Goal: Task Accomplishment & Management: Use online tool/utility

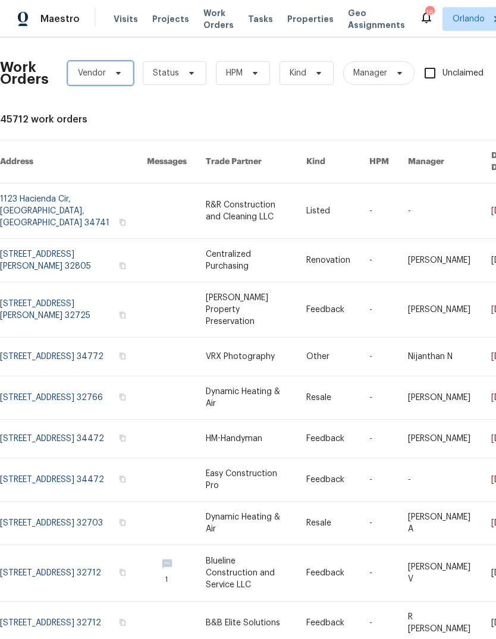
click at [102, 73] on span "Vendor" at bounding box center [92, 73] width 28 height 12
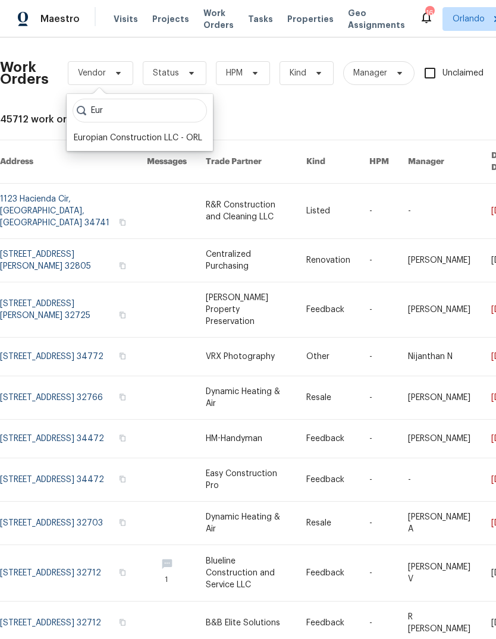
type input "Eur"
click at [123, 143] on div "Europian Construction LLC - ORL" at bounding box center [138, 138] width 128 height 12
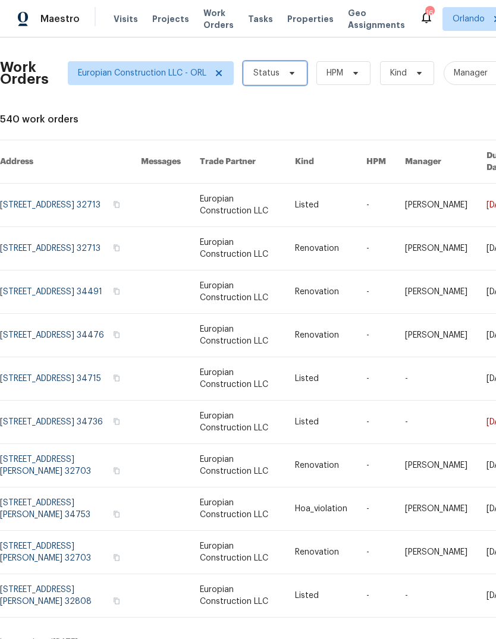
click at [290, 73] on icon at bounding box center [292, 73] width 5 height 3
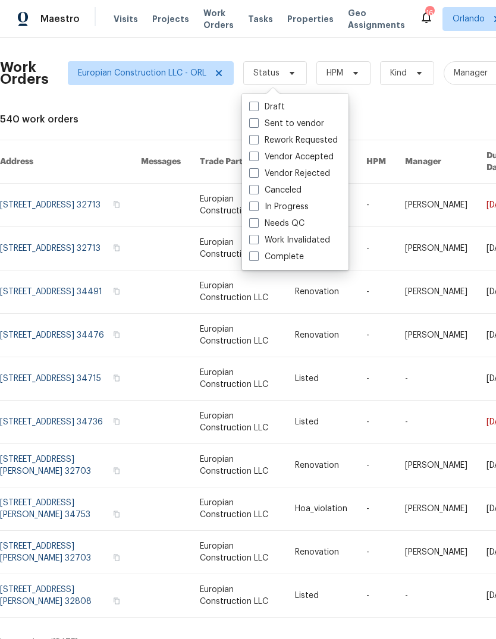
click at [314, 121] on label "Sent to vendor" at bounding box center [286, 124] width 75 height 12
click at [257, 121] on input "Sent to vendor" at bounding box center [253, 122] width 8 height 8
checkbox input "true"
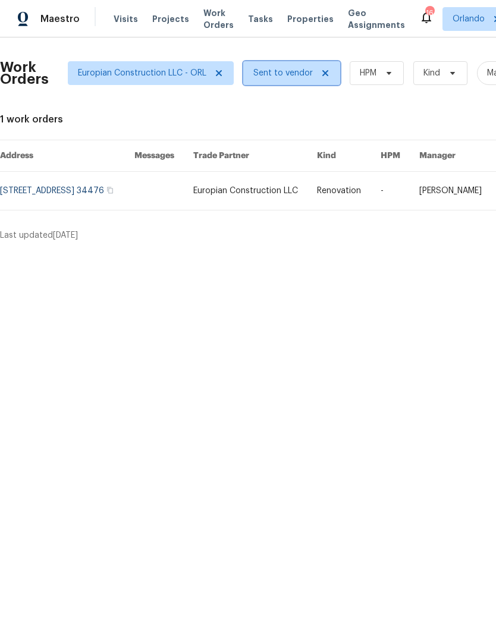
click at [265, 71] on span "Sent to vendor" at bounding box center [282, 73] width 59 height 12
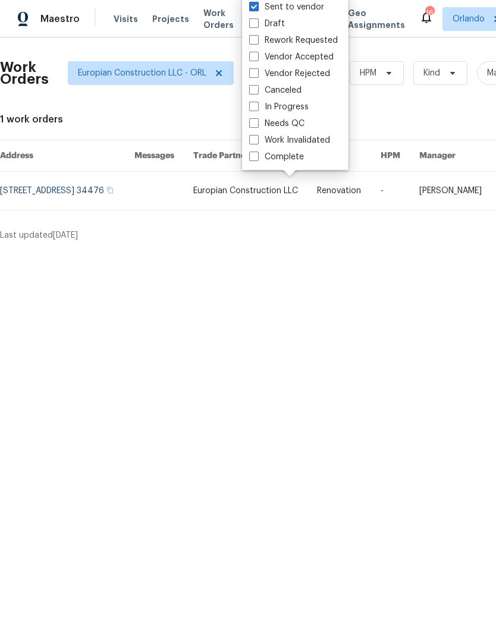
click at [322, 56] on label "Vendor Accepted" at bounding box center [291, 57] width 84 height 12
click at [257, 56] on input "Vendor Accepted" at bounding box center [253, 55] width 8 height 8
checkbox input "true"
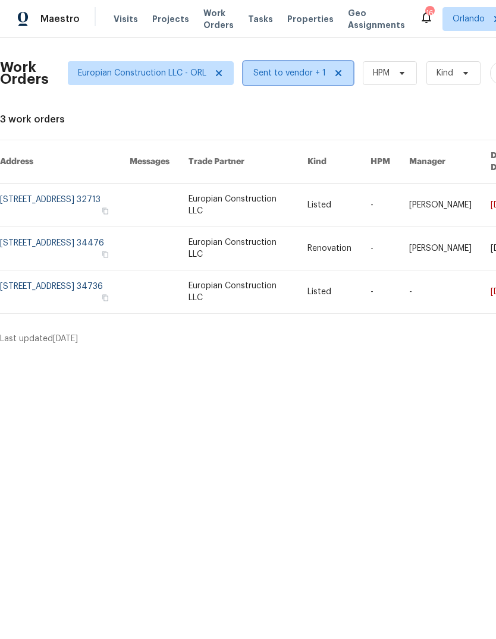
click at [281, 72] on span "Sent to vendor + 1" at bounding box center [289, 73] width 73 height 12
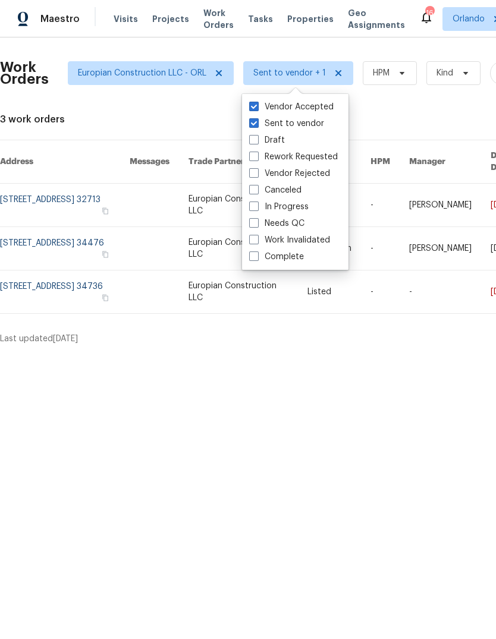
click at [304, 205] on label "In Progress" at bounding box center [278, 207] width 59 height 12
click at [257, 205] on input "In Progress" at bounding box center [253, 205] width 8 height 8
checkbox input "true"
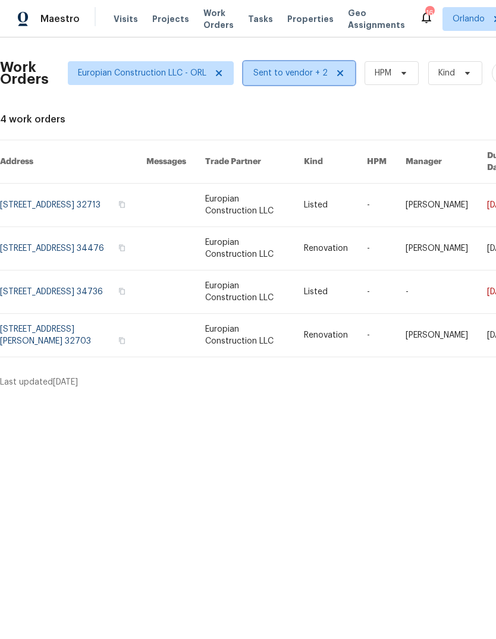
click at [288, 68] on span "Sent to vendor + 2" at bounding box center [290, 73] width 74 height 12
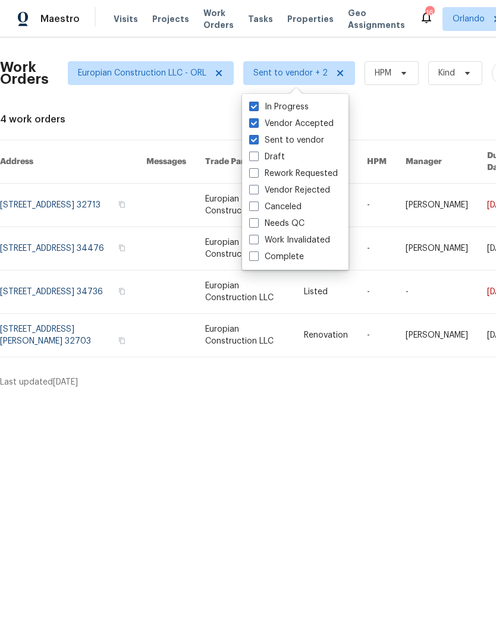
click at [288, 219] on label "Needs QC" at bounding box center [276, 224] width 55 height 12
click at [257, 219] on input "Needs QC" at bounding box center [253, 222] width 8 height 8
checkbox input "true"
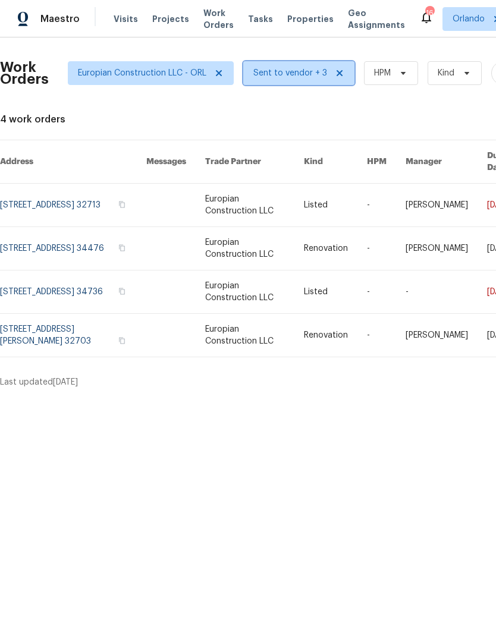
click at [293, 74] on span "Sent to vendor + 3" at bounding box center [290, 73] width 74 height 12
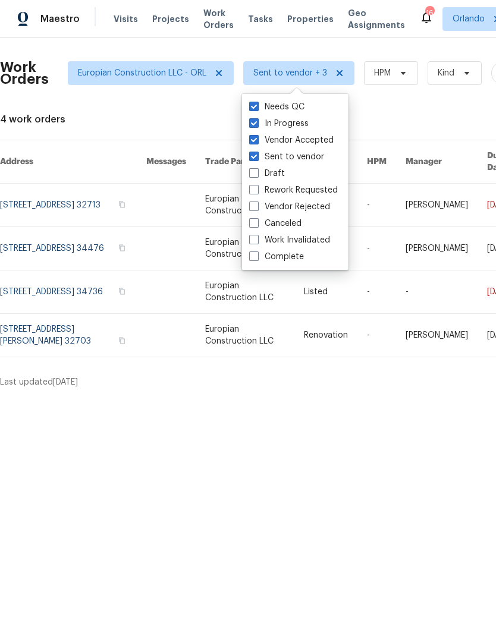
click at [286, 171] on div "Draft" at bounding box center [295, 173] width 99 height 17
click at [259, 170] on label "Draft" at bounding box center [267, 174] width 36 height 12
click at [257, 170] on input "Draft" at bounding box center [253, 172] width 8 height 8
checkbox input "true"
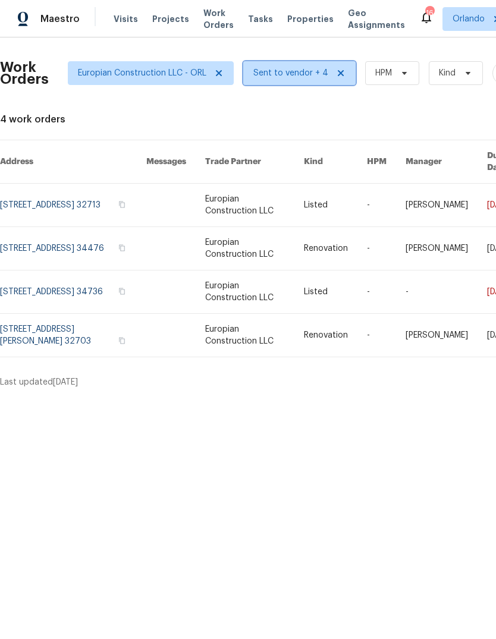
click at [287, 72] on span "Sent to vendor + 4" at bounding box center [290, 73] width 75 height 12
